Goal: Communication & Community: Answer question/provide support

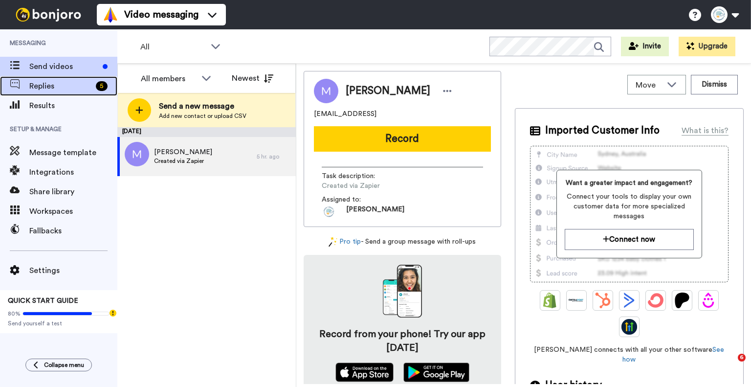
click at [67, 86] on span "Replies" at bounding box center [60, 86] width 63 height 12
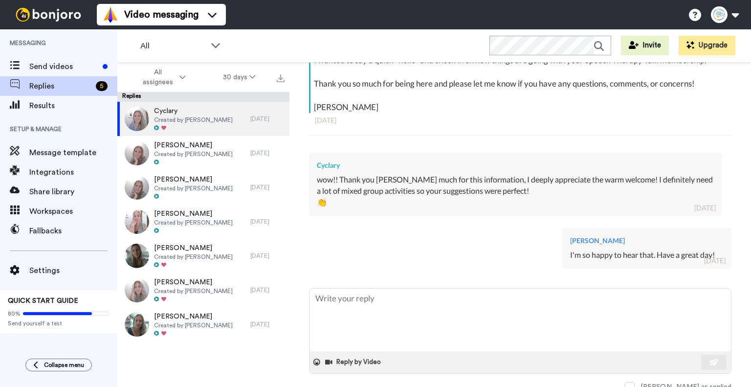
scroll to position [216, 0]
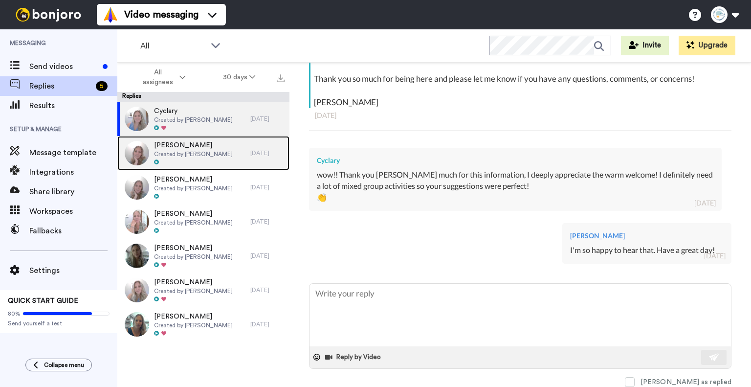
click at [212, 148] on span "[PERSON_NAME]" at bounding box center [193, 145] width 79 height 10
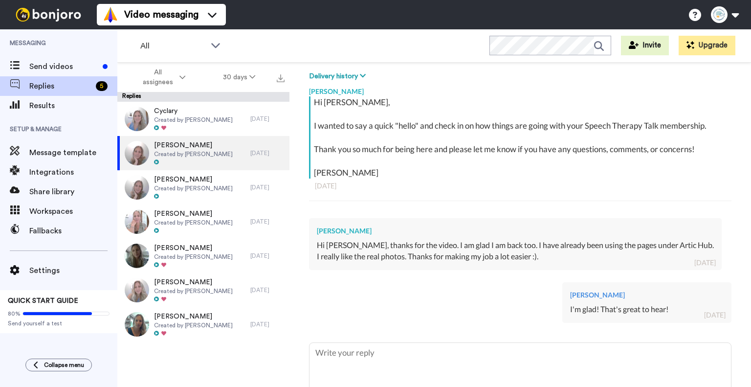
scroll to position [205, 0]
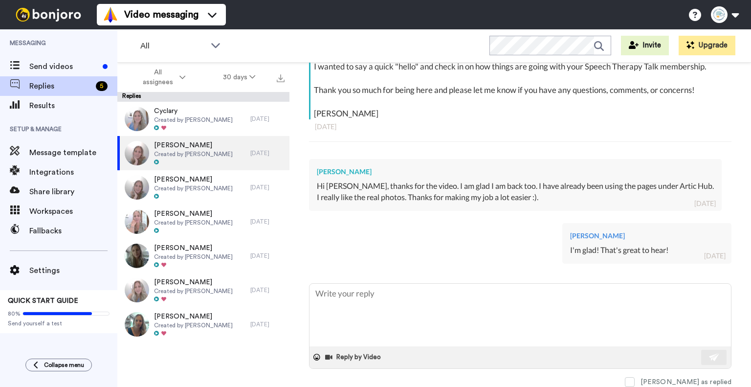
type textarea "x"
click at [80, 63] on span "Send videos" at bounding box center [63, 67] width 69 height 12
